Goal: Book appointment/travel/reservation

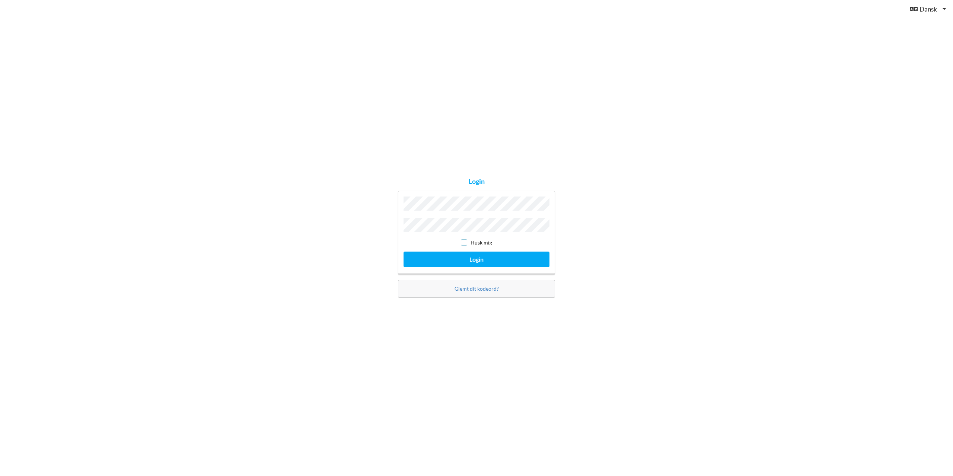
click at [464, 241] on input "checkbox" at bounding box center [464, 242] width 6 height 6
checkbox input "true"
click at [474, 259] on button "Login" at bounding box center [477, 259] width 146 height 15
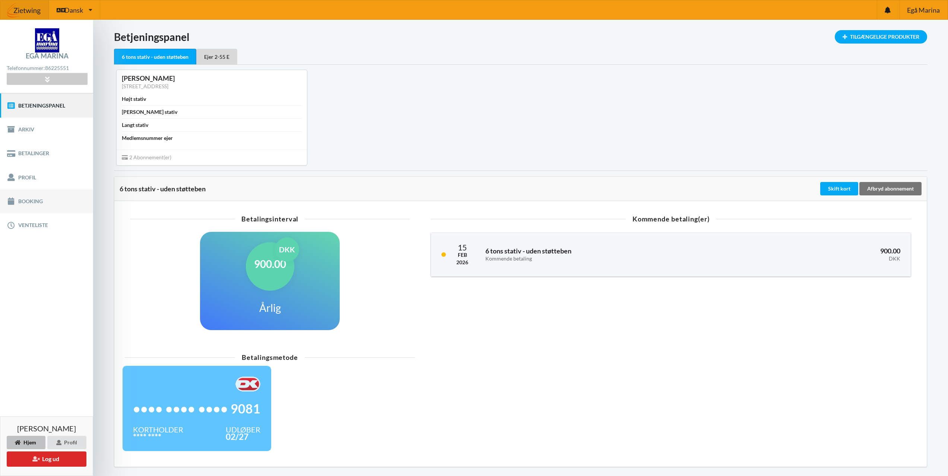
click at [29, 203] on link "Booking" at bounding box center [46, 202] width 93 height 24
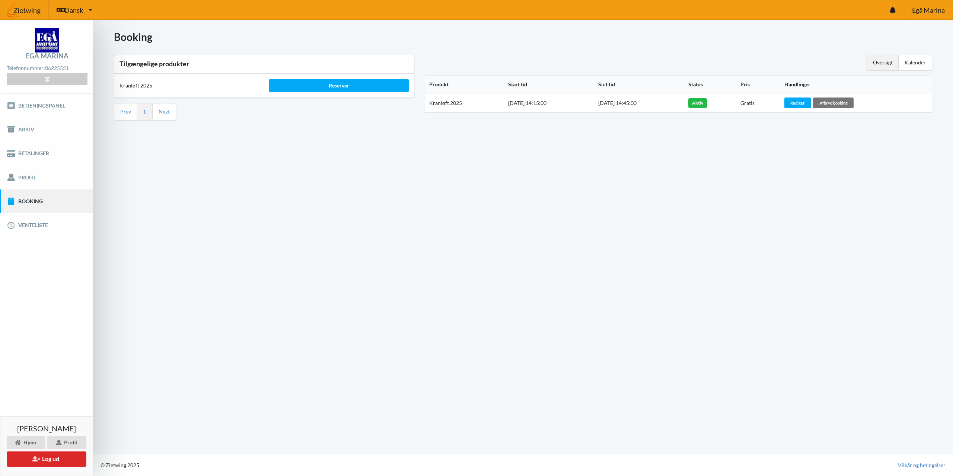
click at [353, 199] on div "Booking Tilgængelige produkter Kranløft 2025 Reserver Prev 1 Next Oversigt Kale…" at bounding box center [523, 237] width 860 height 434
click at [307, 87] on div "Reserver" at bounding box center [338, 85] width 139 height 13
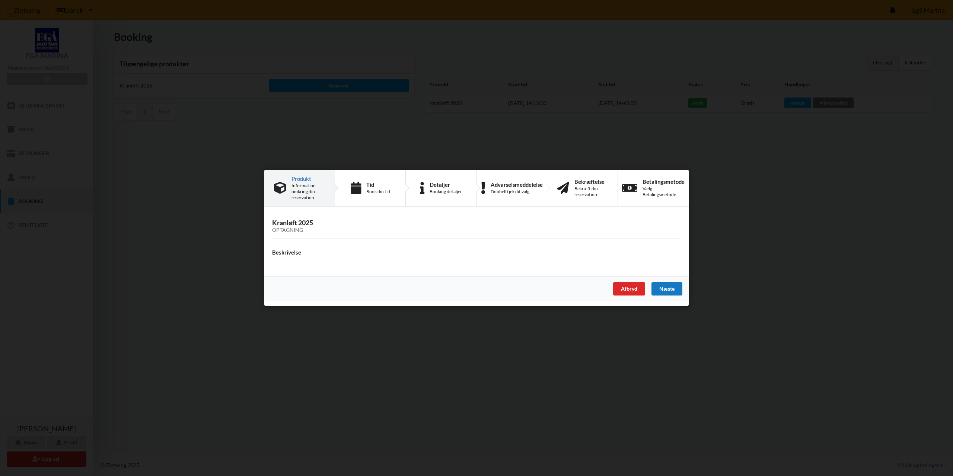
click at [666, 291] on div "Næste" at bounding box center [667, 289] width 31 height 13
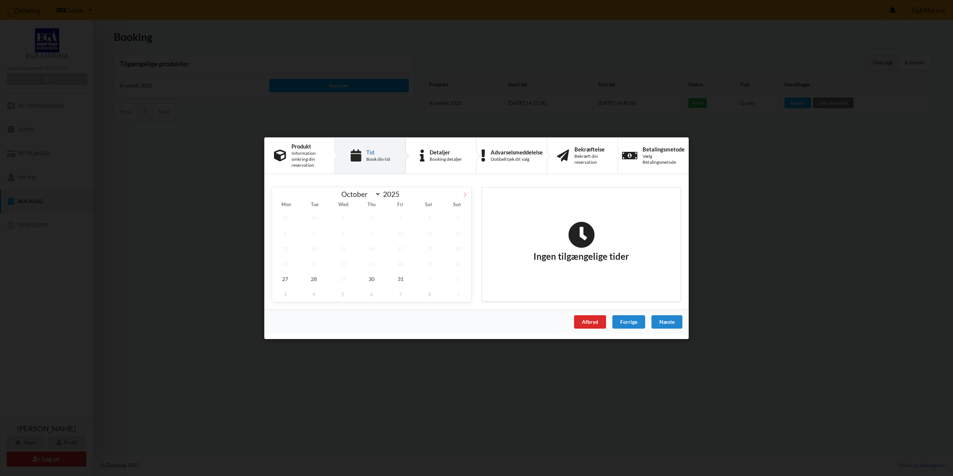
click at [464, 195] on icon at bounding box center [464, 194] width 5 height 5
click at [275, 195] on span at bounding box center [278, 193] width 13 height 13
select select "9"
click at [581, 323] on div "Afbryd" at bounding box center [590, 321] width 32 height 13
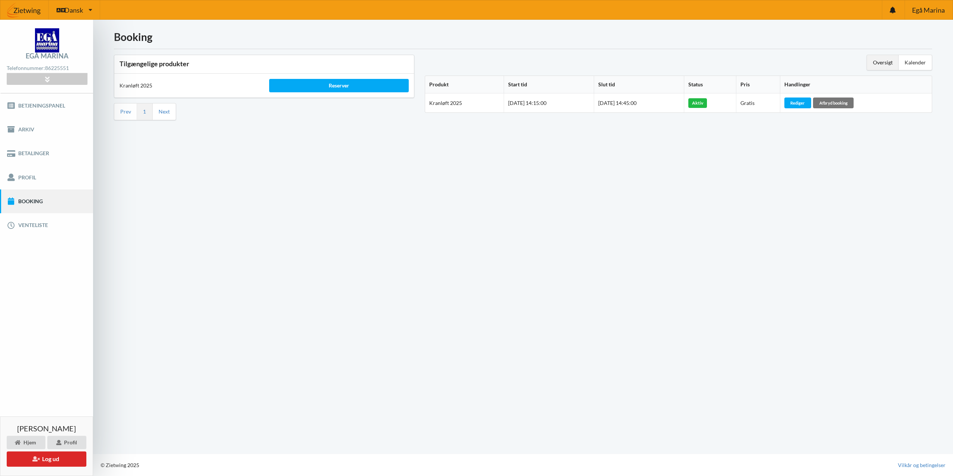
click at [572, 303] on div "Booking Tilgængelige produkter Kranløft 2025 Reserver Prev 1 Next Oversigt Kale…" at bounding box center [523, 237] width 860 height 434
click at [36, 200] on link "Booking" at bounding box center [46, 202] width 93 height 24
click at [203, 289] on div "Booking Tilgængelige produkter Kranløft 2025 Reserver Prev 1 Next Oversigt Kale…" at bounding box center [523, 237] width 860 height 434
click at [42, 463] on button "Log ud" at bounding box center [47, 459] width 80 height 15
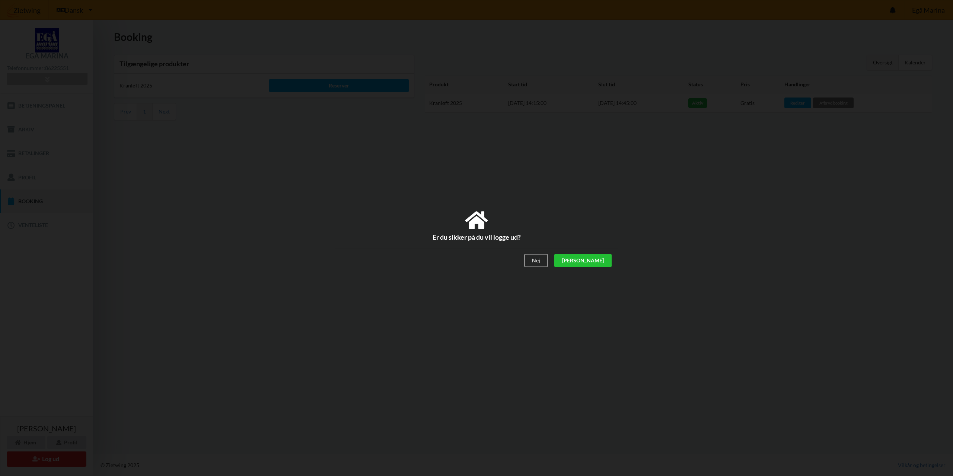
click at [606, 264] on div "[PERSON_NAME]" at bounding box center [582, 260] width 57 height 13
